Goal: Task Accomplishment & Management: Manage account settings

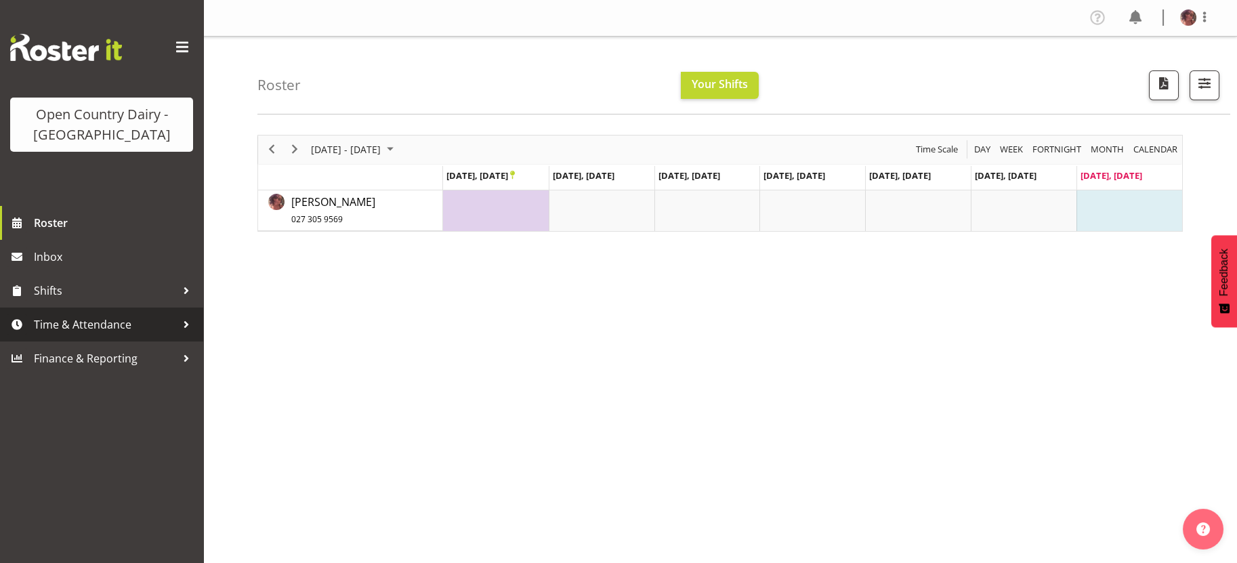
click at [110, 324] on span "Time & Attendance" at bounding box center [105, 324] width 142 height 20
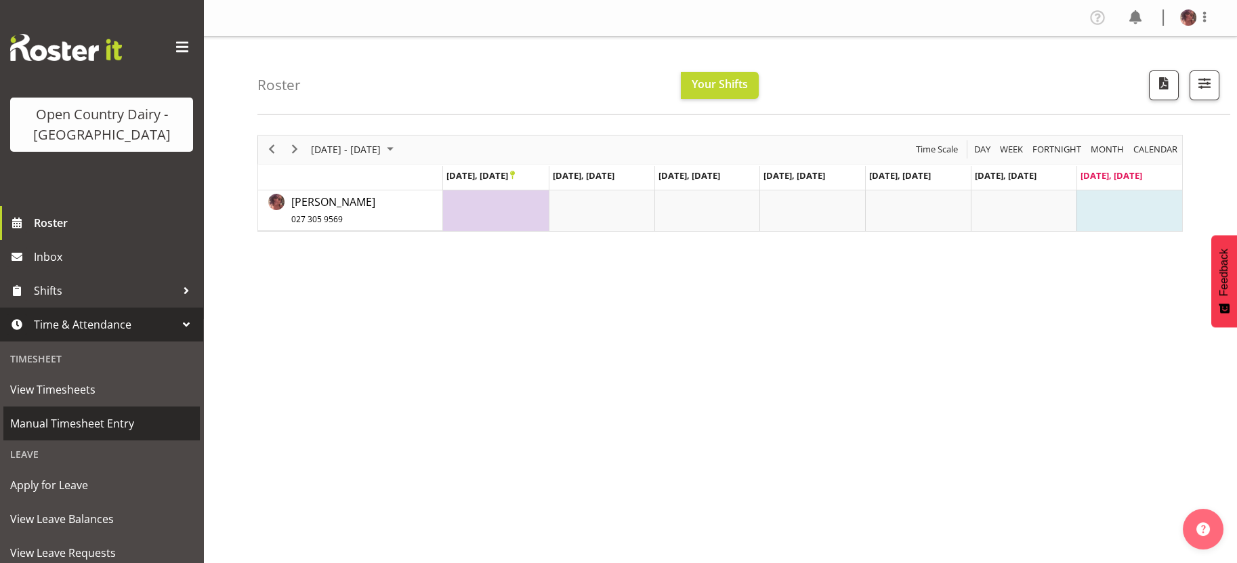
click at [116, 416] on span "Manual Timesheet Entry" at bounding box center [101, 423] width 183 height 20
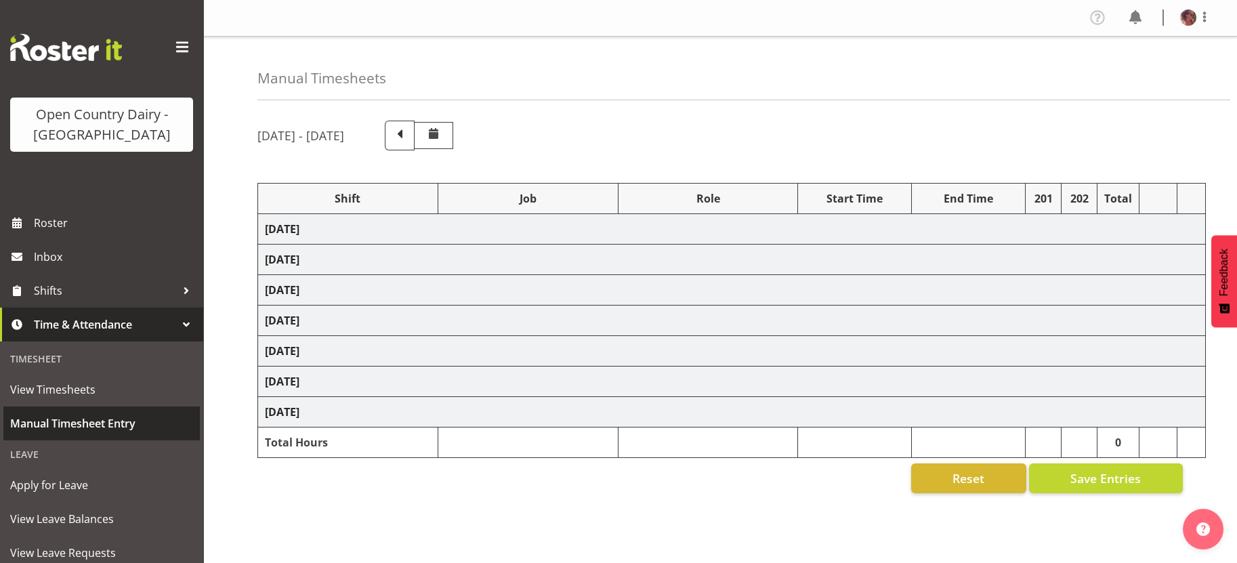
select select "36729"
select select "36728"
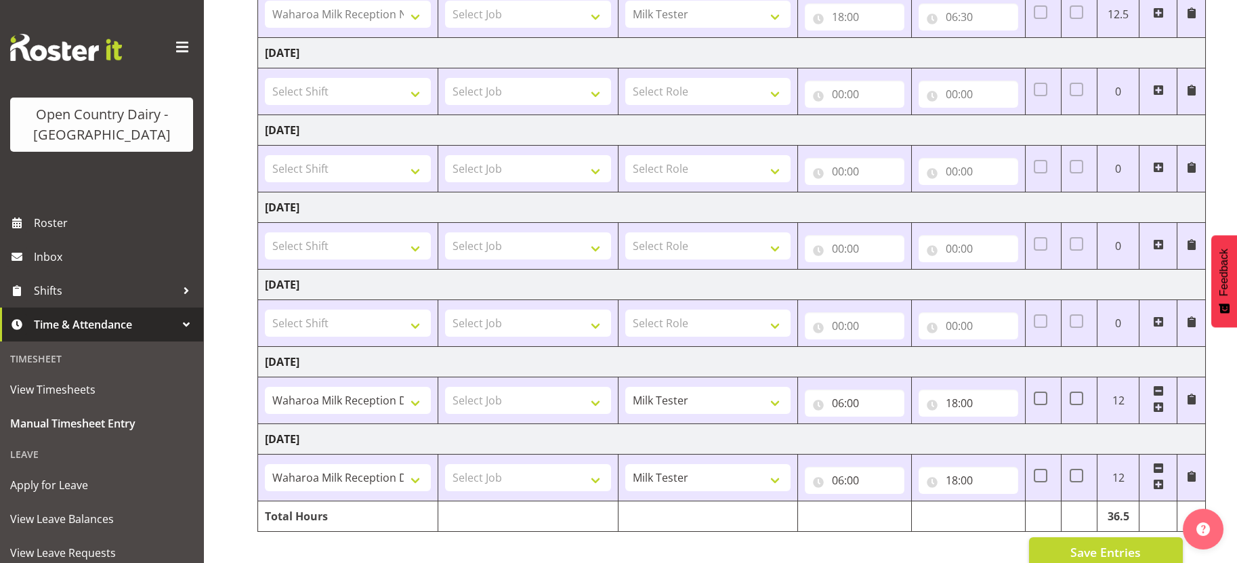
scroll to position [254, 0]
click at [960, 401] on input "18:00" at bounding box center [969, 402] width 100 height 27
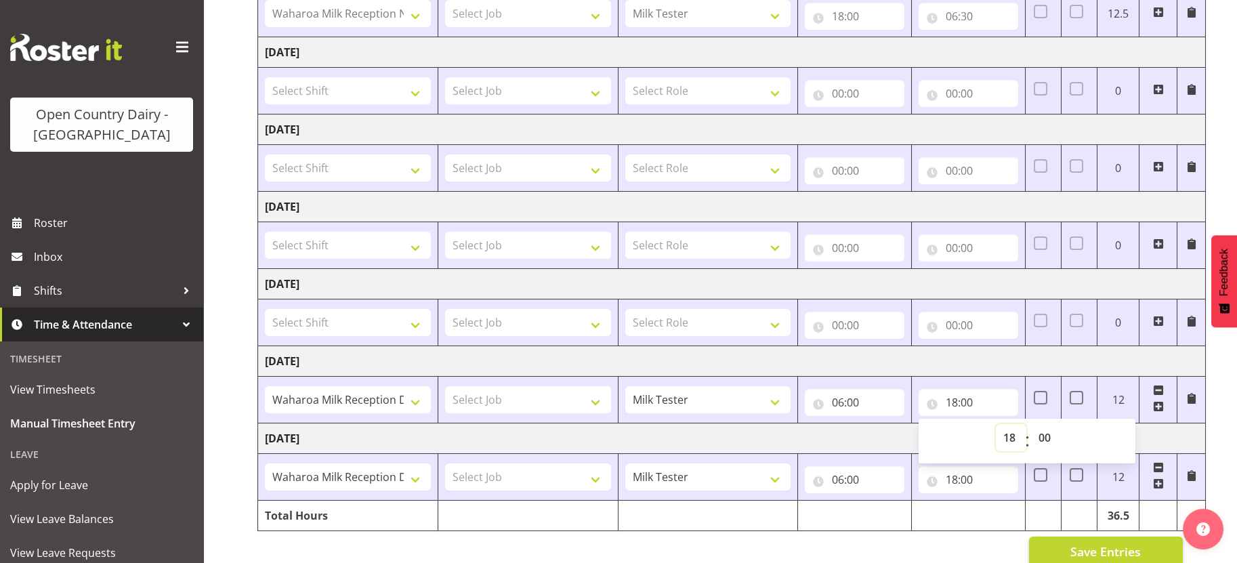
click at [1011, 430] on select "00 01 02 03 04 05 06 07 08 09 10 11 12 13 14 15 16 17 18 19 20 21 22 23" at bounding box center [1011, 437] width 30 height 27
select select "17"
click at [996, 424] on select "00 01 02 03 04 05 06 07 08 09 10 11 12 13 14 15 16 17 18 19 20 21 22 23" at bounding box center [1011, 437] width 30 height 27
type input "17:00"
click at [1046, 434] on select "00 01 02 03 04 05 06 07 08 09 10 11 12 13 14 15 16 17 18 19 20 21 22 23 24 25 2…" at bounding box center [1046, 437] width 30 height 27
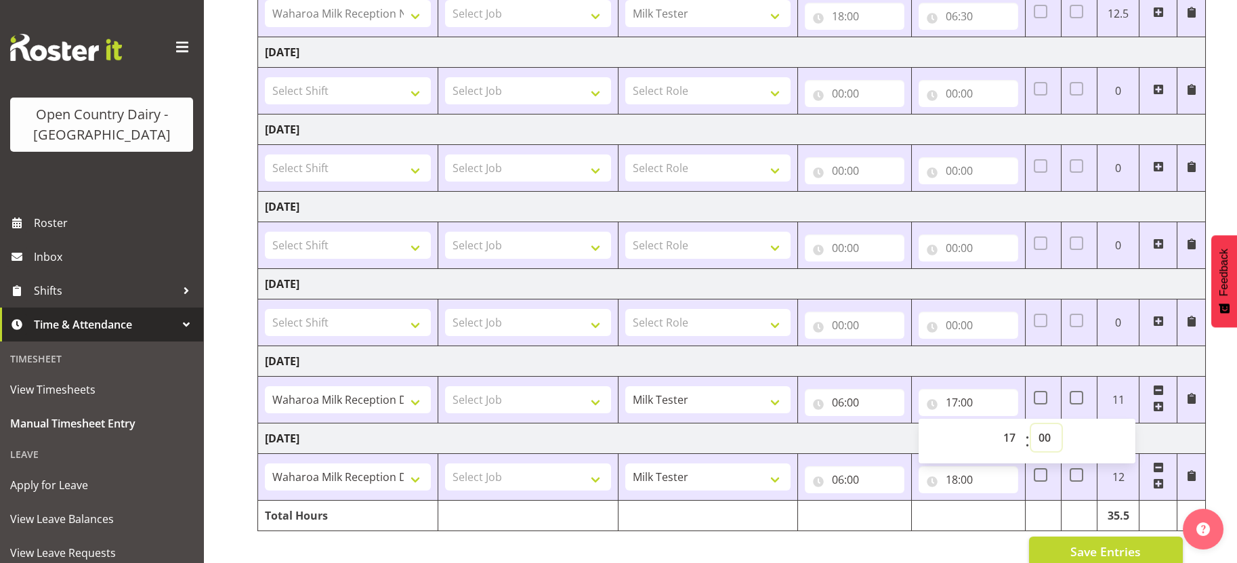
select select "30"
click at [1031, 424] on select "00 01 02 03 04 05 06 07 08 09 10 11 12 13 14 15 16 17 18 19 20 21 22 23 24 25 2…" at bounding box center [1046, 437] width 30 height 27
type input "17:30"
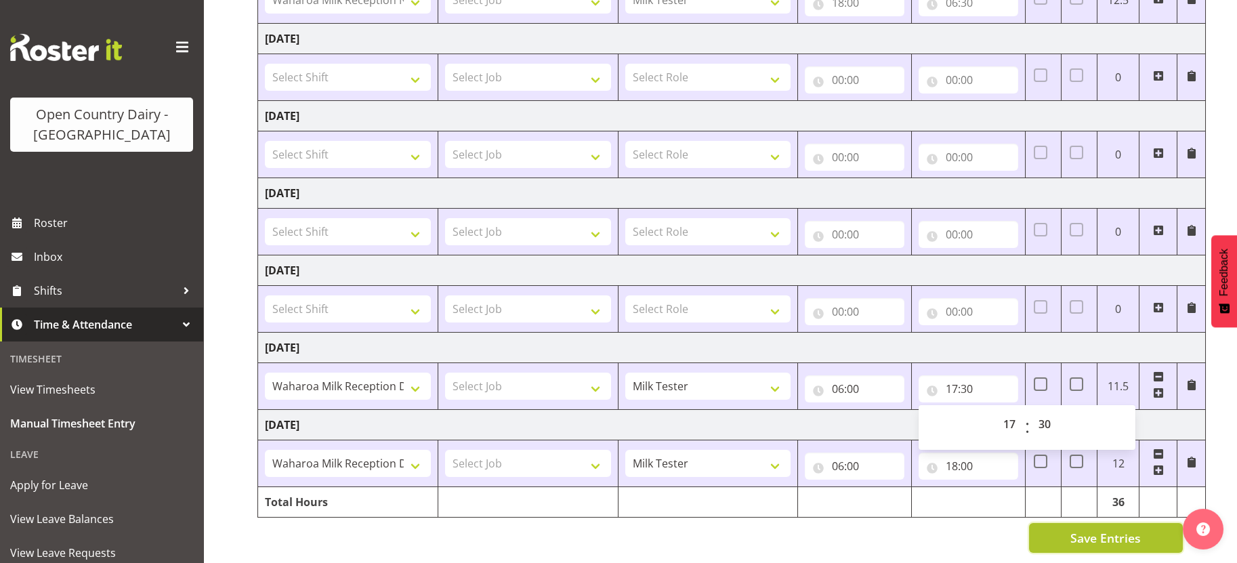
click at [1101, 529] on span "Save Entries" at bounding box center [1106, 538] width 70 height 18
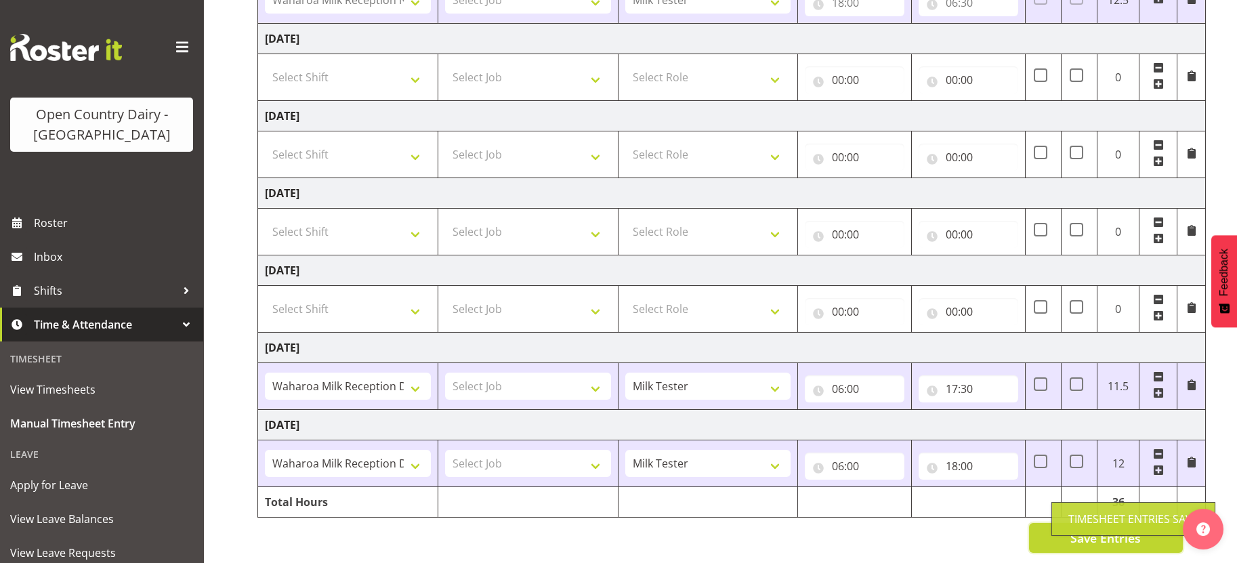
scroll to position [0, 0]
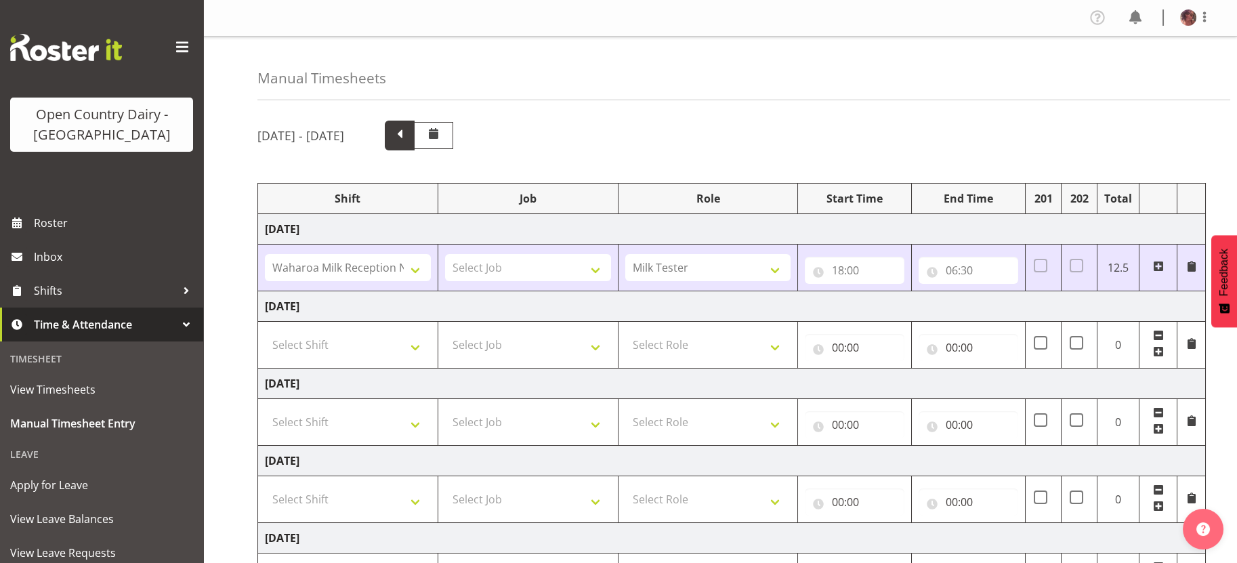
click at [409, 127] on span at bounding box center [400, 134] width 18 height 18
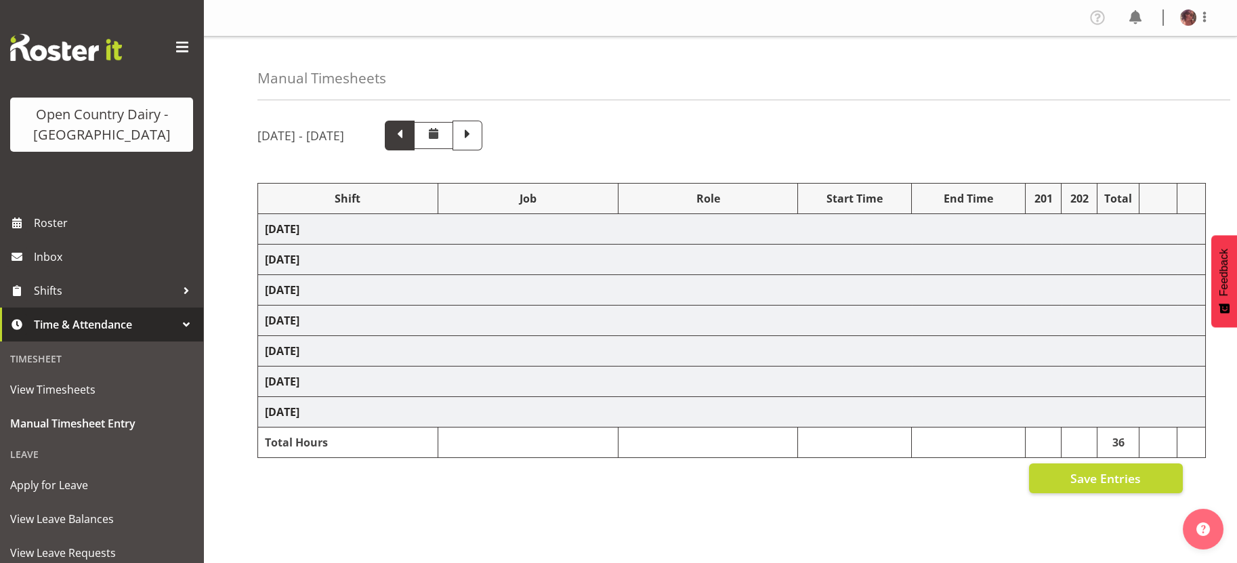
select select "36728"
select select "36729"
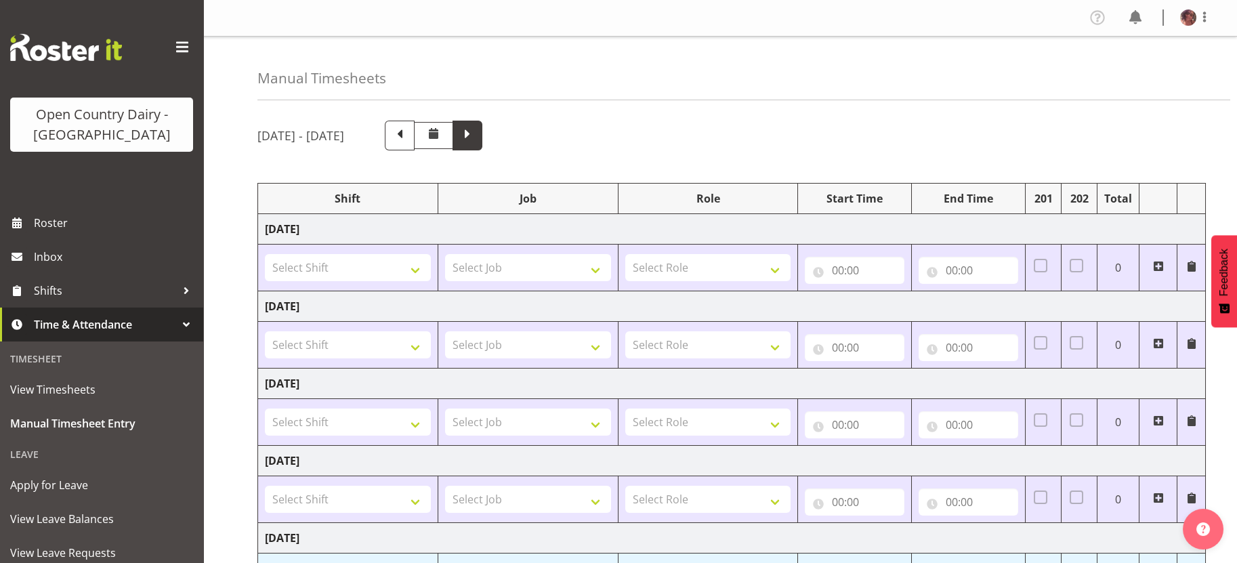
click at [482, 135] on span at bounding box center [468, 136] width 30 height 30
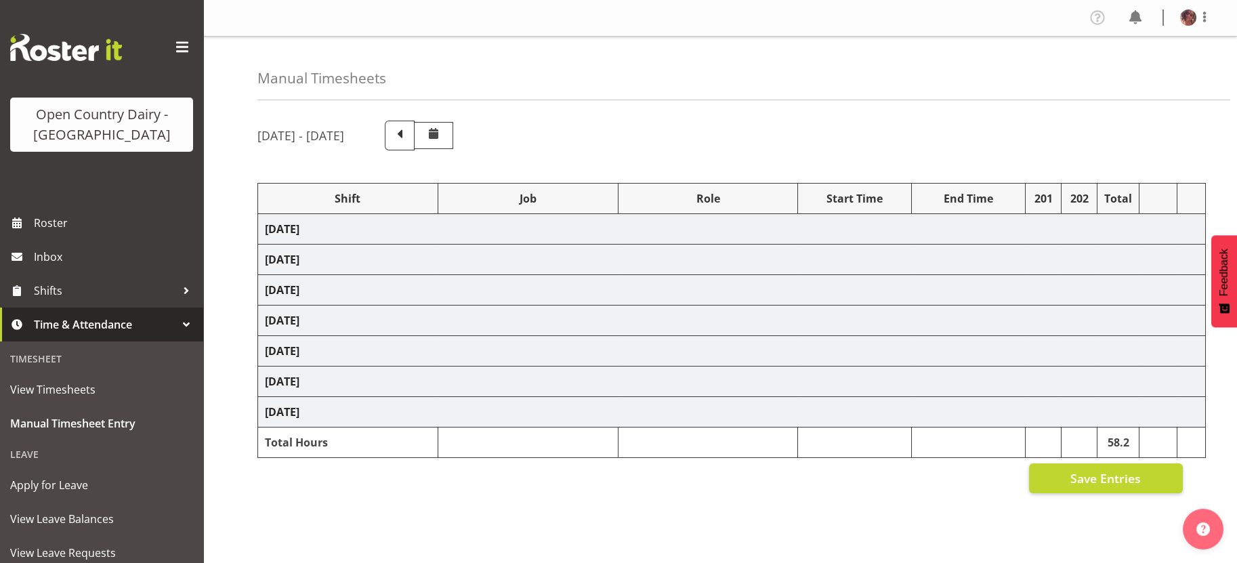
select select "36729"
select select "36728"
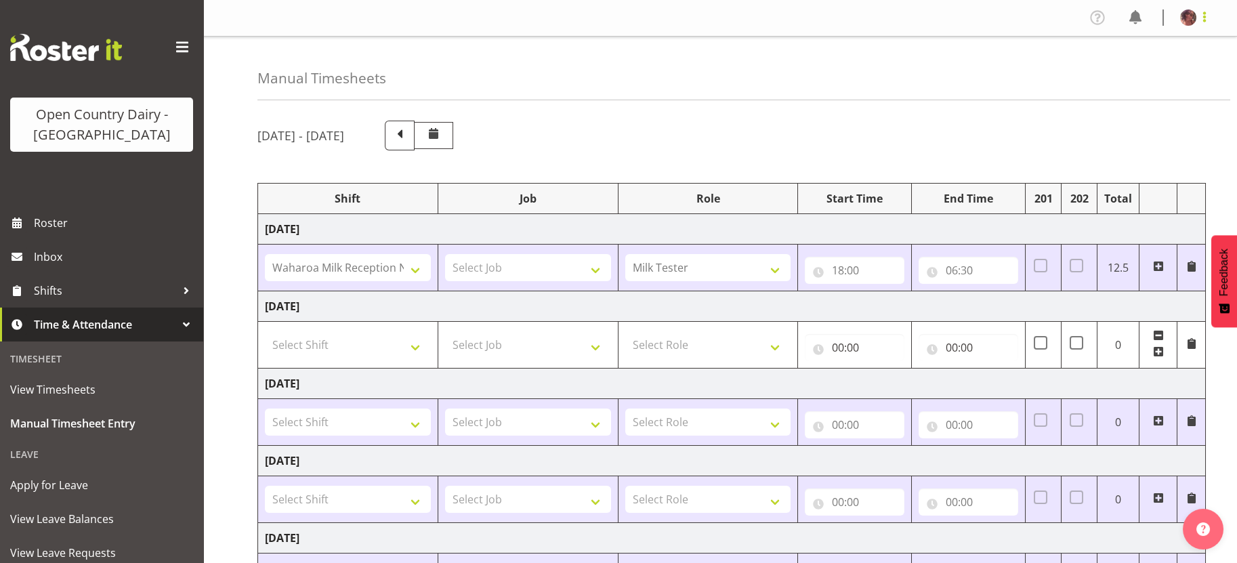
click at [1206, 24] on span at bounding box center [1205, 17] width 16 height 16
click at [1159, 49] on link "Profile" at bounding box center [1148, 47] width 130 height 24
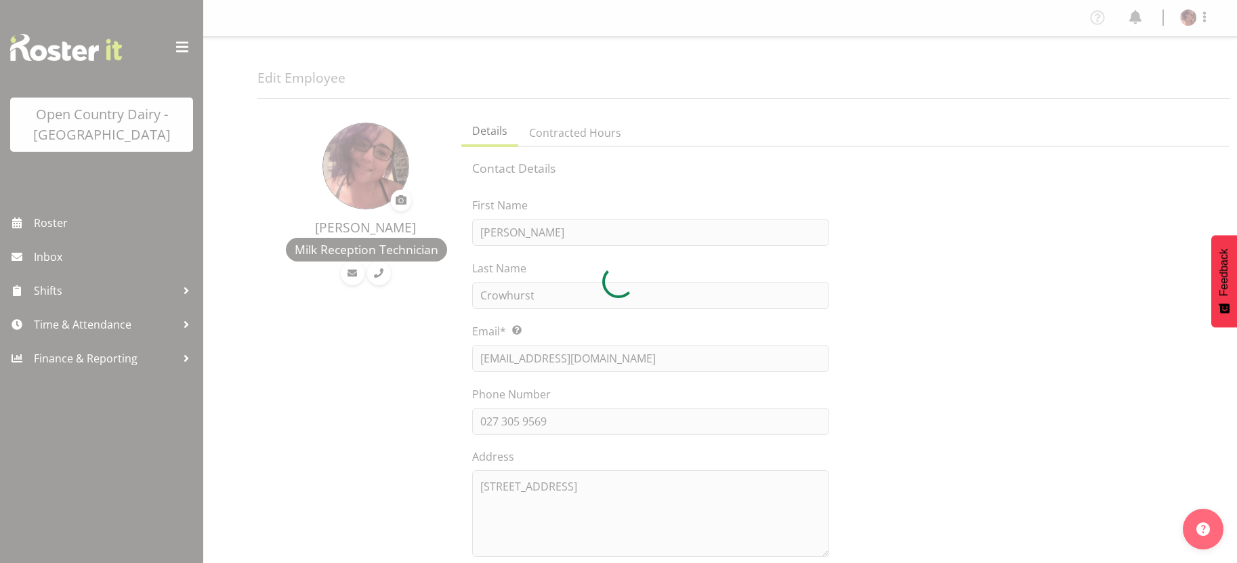
select select "TimelineWeek"
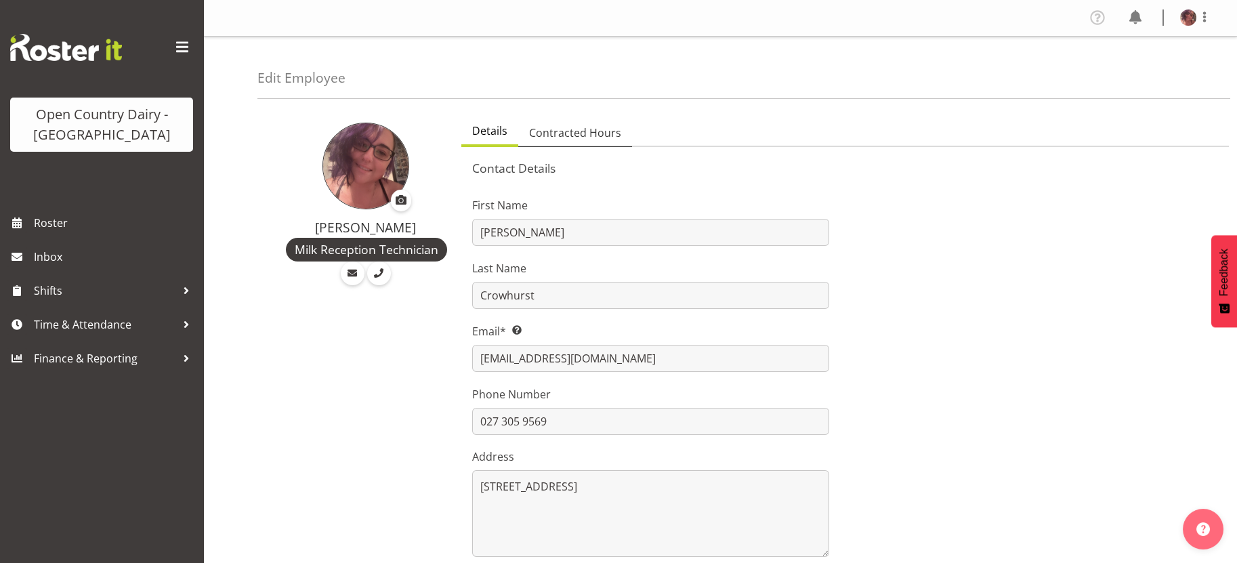
click at [560, 123] on link "Contracted Hours" at bounding box center [575, 133] width 114 height 28
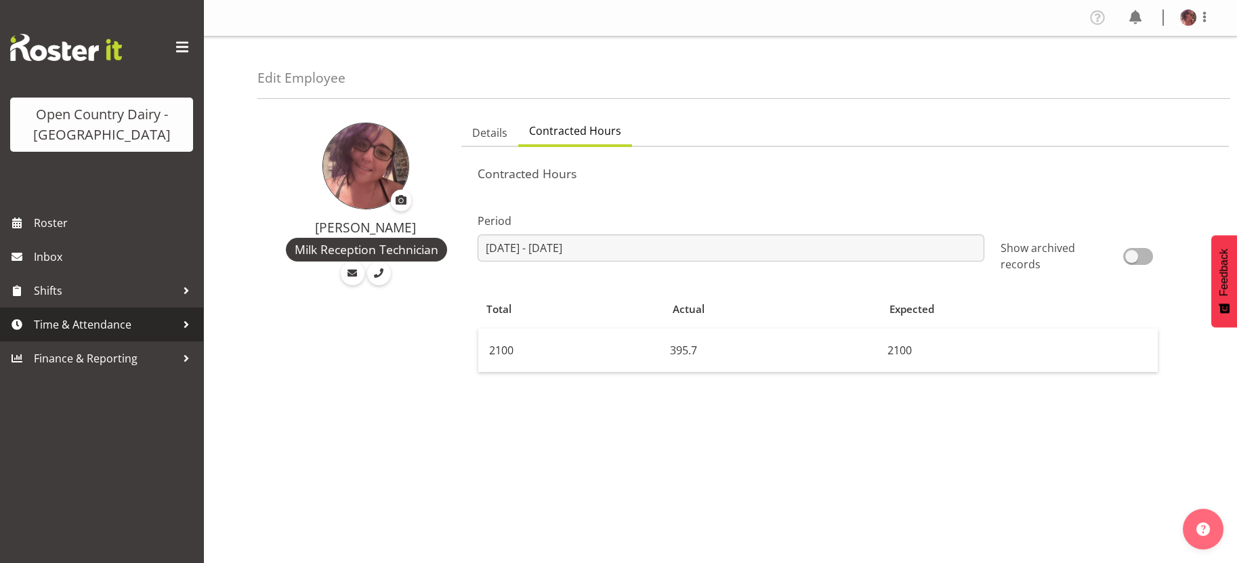
click at [119, 319] on span "Time & Attendance" at bounding box center [105, 324] width 142 height 20
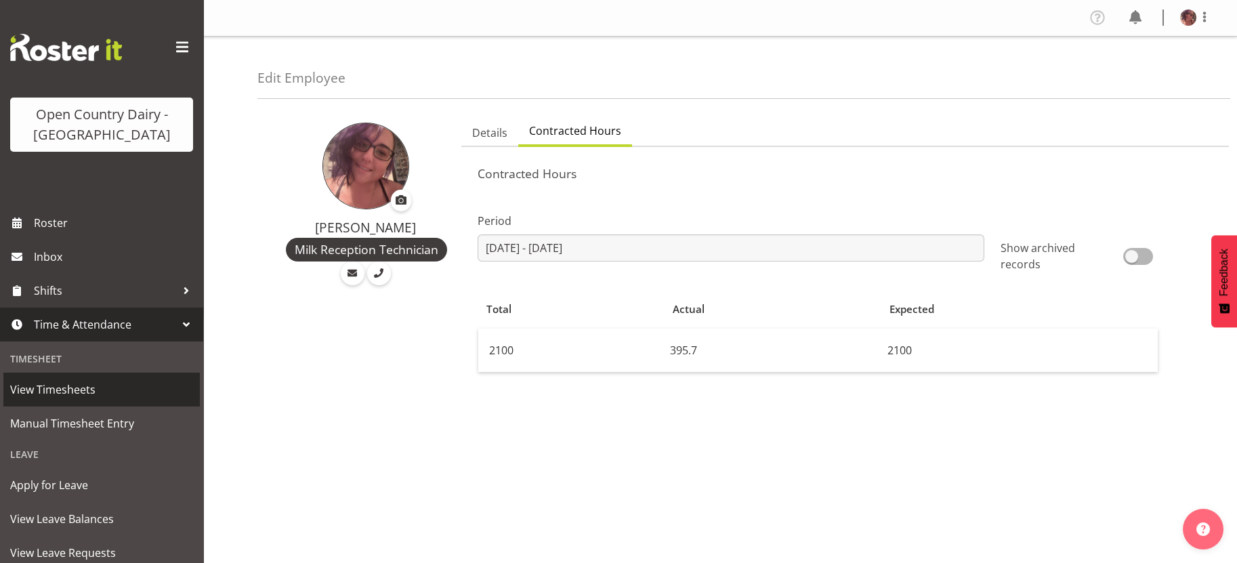
scroll to position [169, 0]
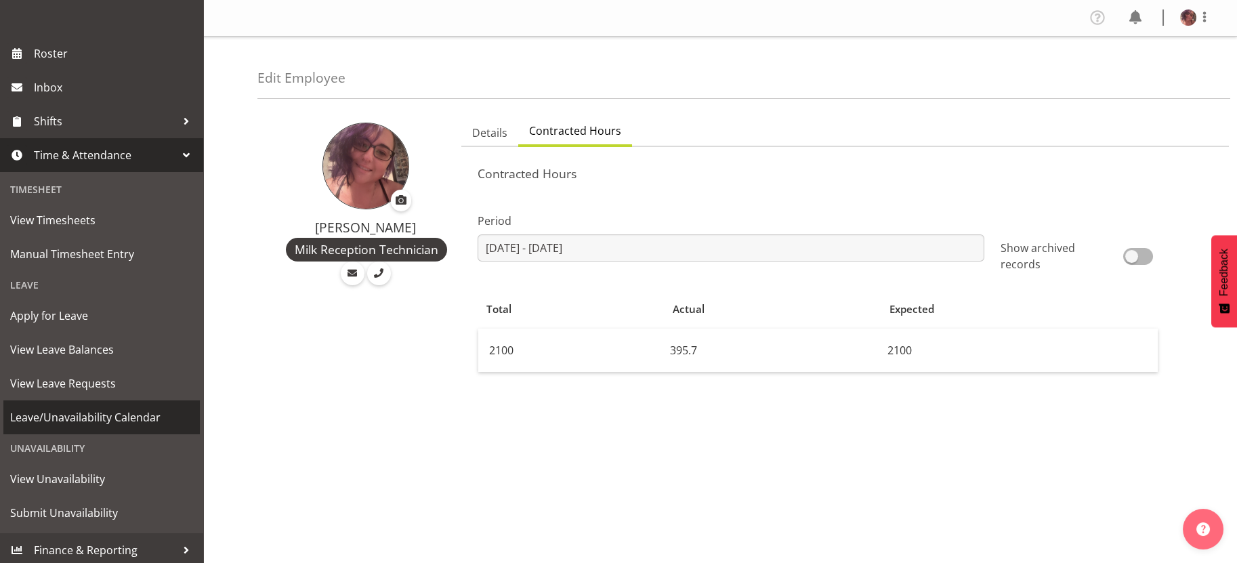
click at [106, 409] on span "Leave/Unavailability Calendar" at bounding box center [101, 417] width 183 height 20
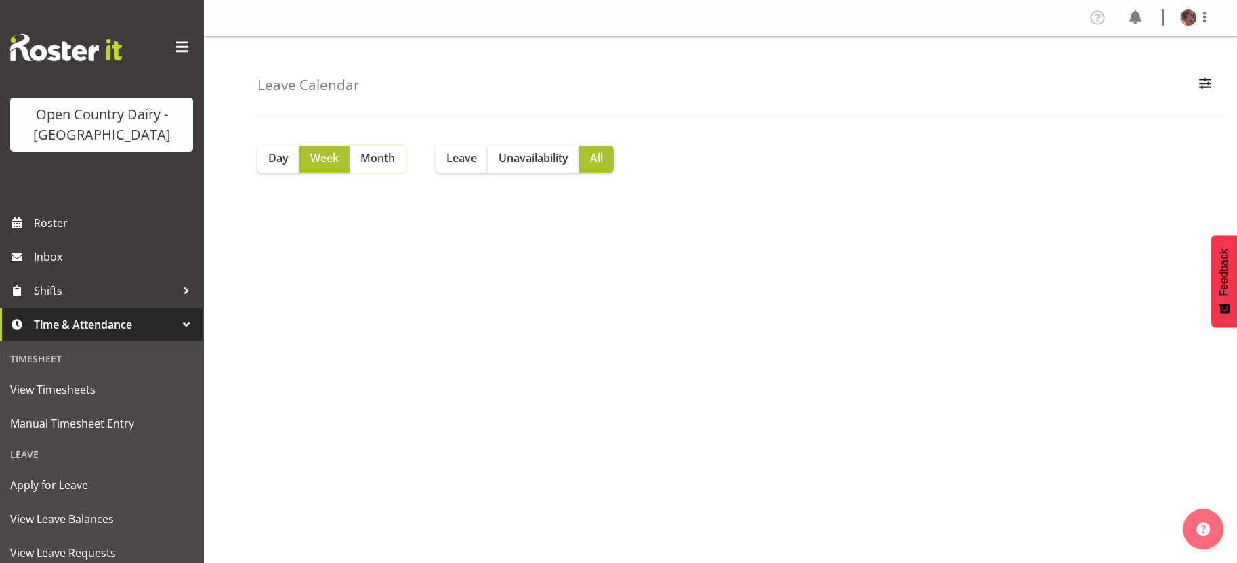
click at [391, 161] on span "Month" at bounding box center [378, 158] width 35 height 16
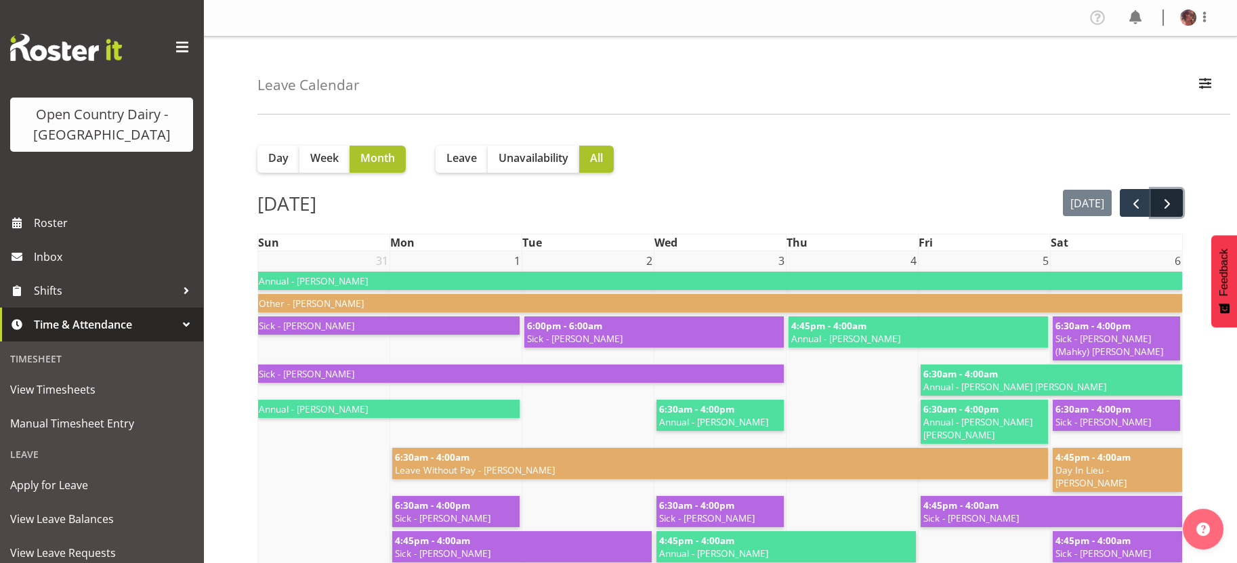
click at [1170, 202] on span "next" at bounding box center [1167, 204] width 16 height 16
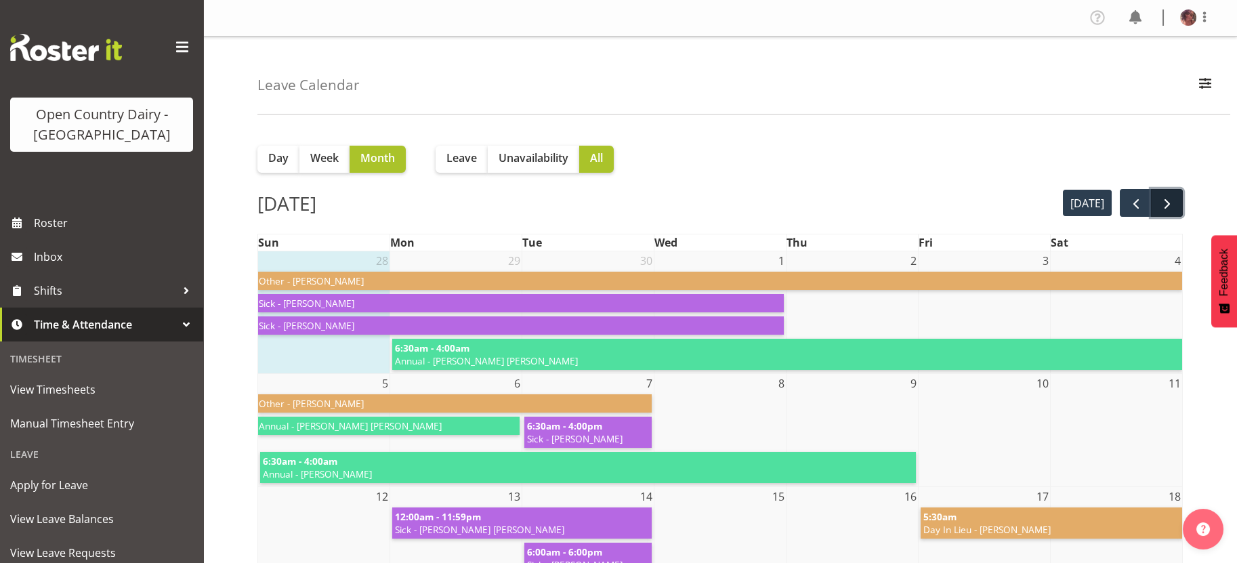
click at [1159, 203] on span "next" at bounding box center [1167, 204] width 16 height 16
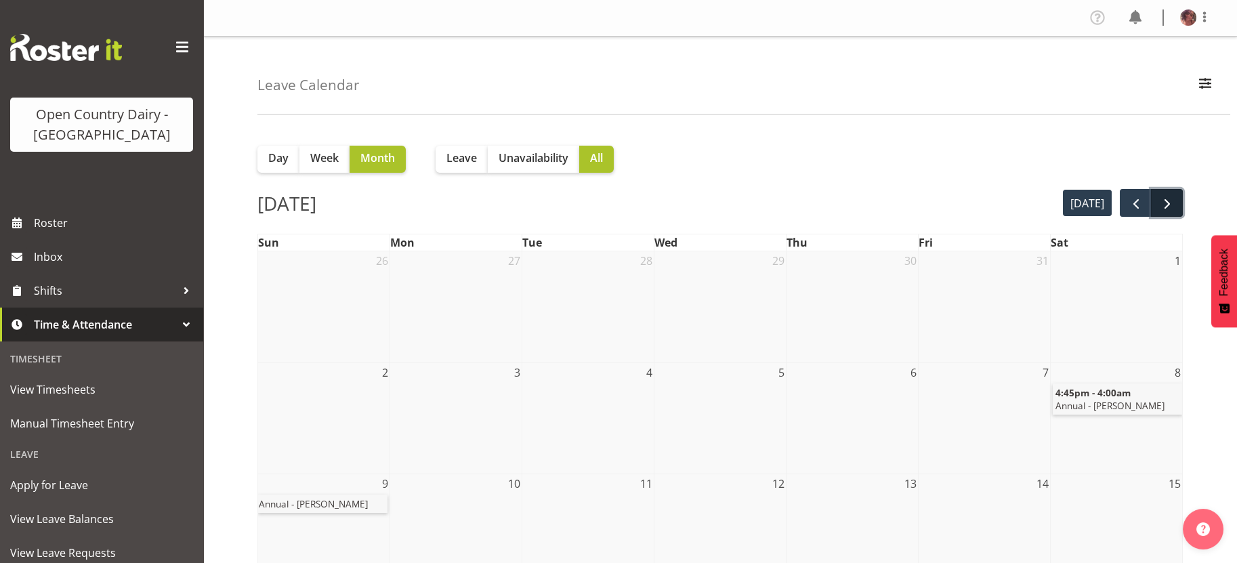
click at [1177, 205] on button "next" at bounding box center [1167, 203] width 32 height 28
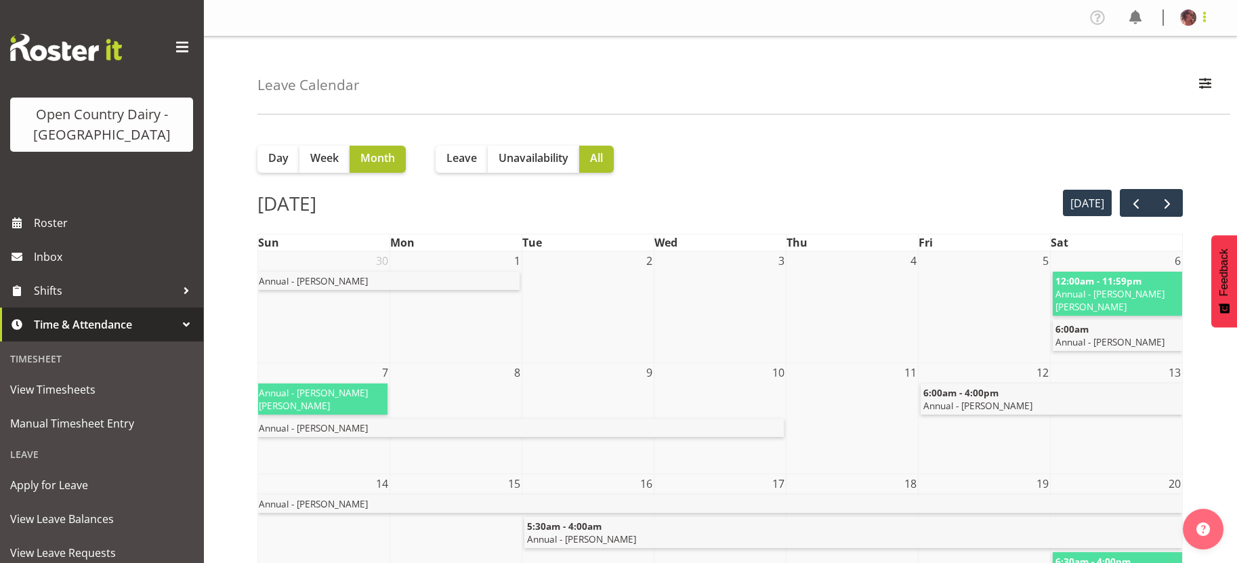
click at [1201, 23] on span at bounding box center [1205, 17] width 16 height 16
click at [1146, 70] on link "Log Out" at bounding box center [1148, 71] width 130 height 24
